Goal: Task Accomplishment & Management: Manage account settings

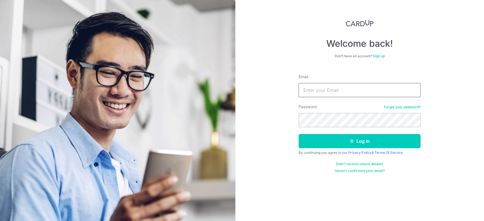
click at [358, 85] on input "Email" at bounding box center [359, 90] width 122 height 14
type input "[EMAIL_ADDRESS][DOMAIN_NAME]"
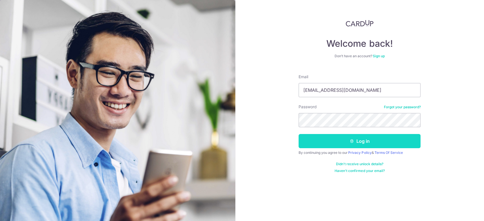
click at [338, 142] on button "Log in" at bounding box center [359, 141] width 122 height 14
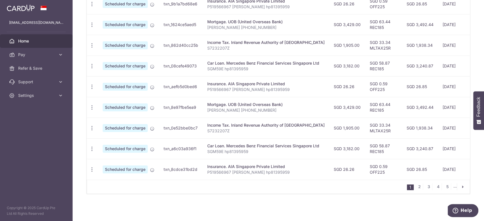
scroll to position [220, 0]
click at [435, 187] on link "4" at bounding box center [438, 186] width 7 height 7
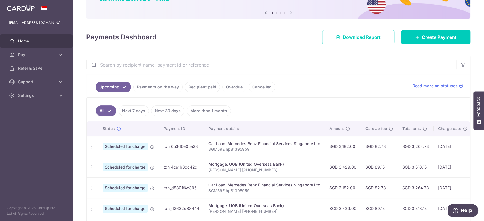
scroll to position [0, 0]
